Goal: Information Seeking & Learning: Learn about a topic

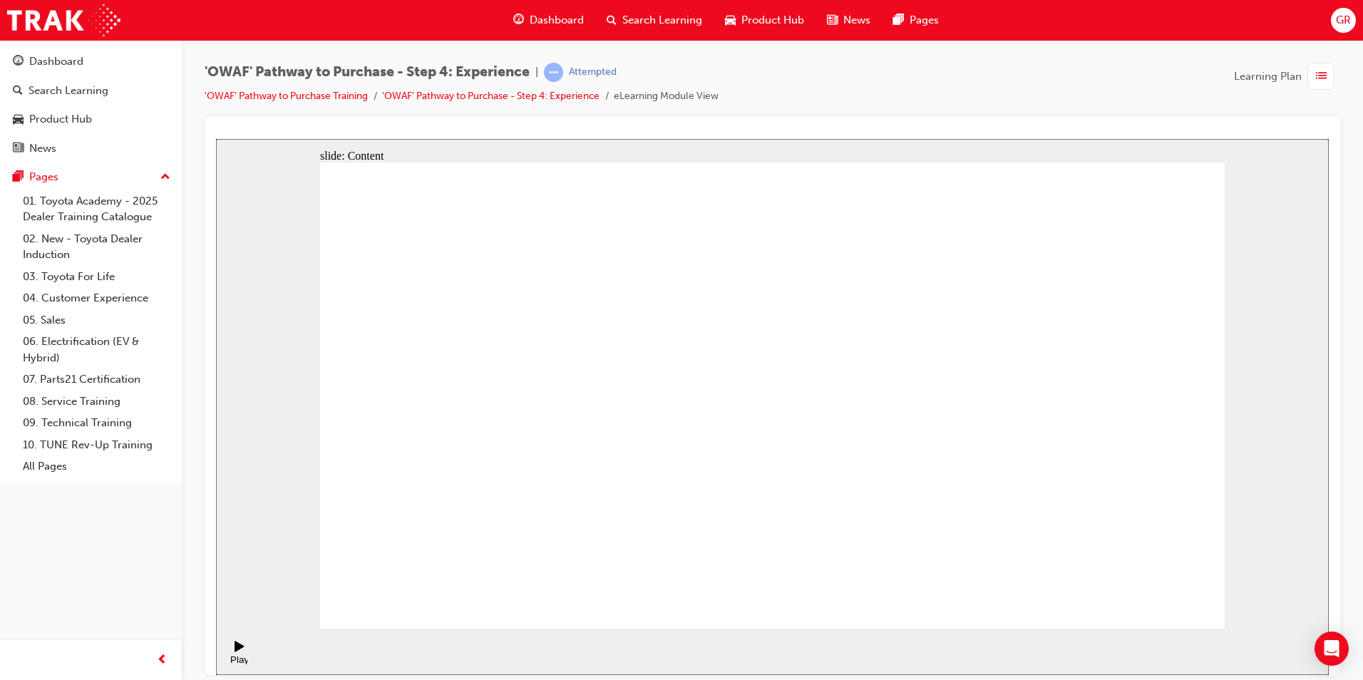
drag, startPoint x: 1012, startPoint y: 195, endPoint x: 1285, endPoint y: 212, distance: 273.5
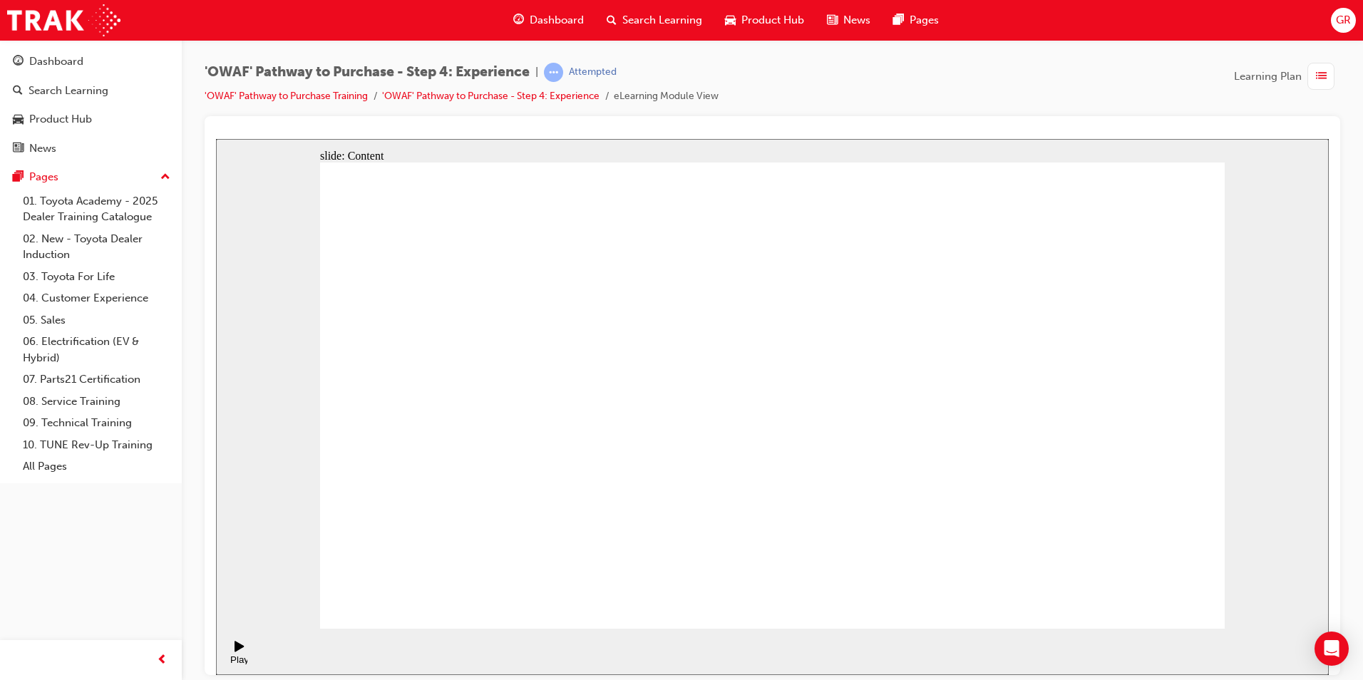
click at [1058, 116] on div at bounding box center [772, 395] width 1135 height 559
